Goal: Task Accomplishment & Management: Manage account settings

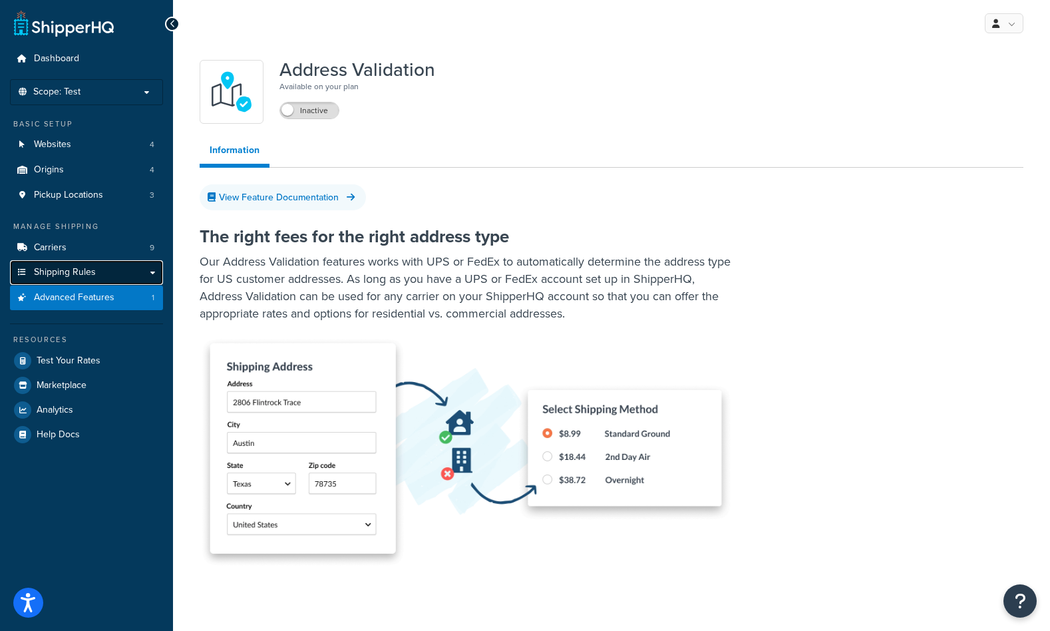
click at [74, 269] on span "Shipping Rules" at bounding box center [65, 272] width 62 height 11
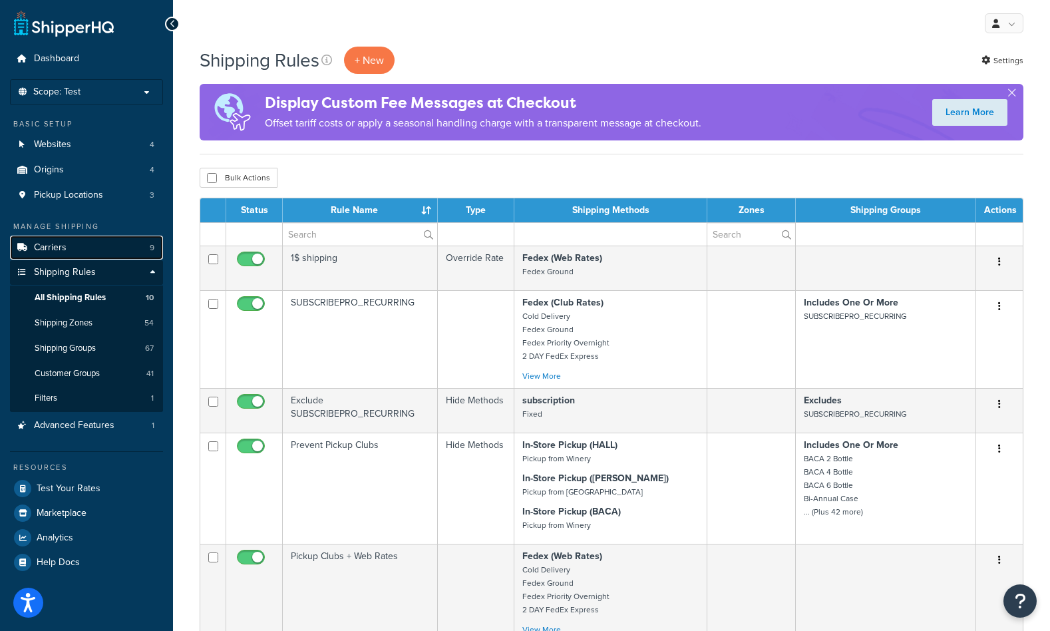
click at [59, 248] on span "Carriers" at bounding box center [50, 247] width 33 height 11
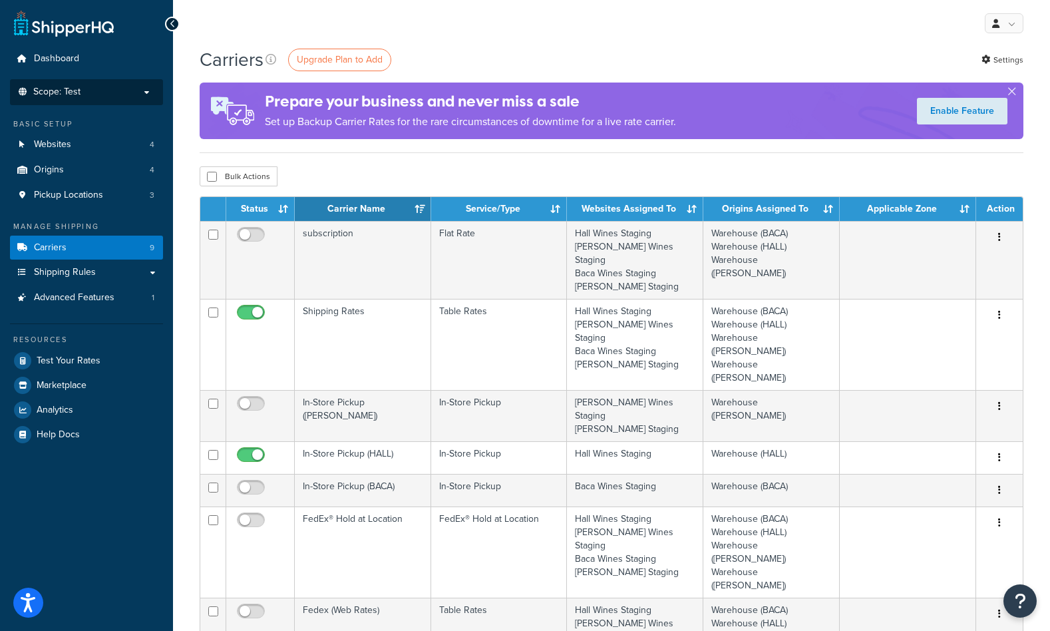
click at [97, 84] on li "Scope: Test Live Development Integration" at bounding box center [86, 92] width 153 height 26
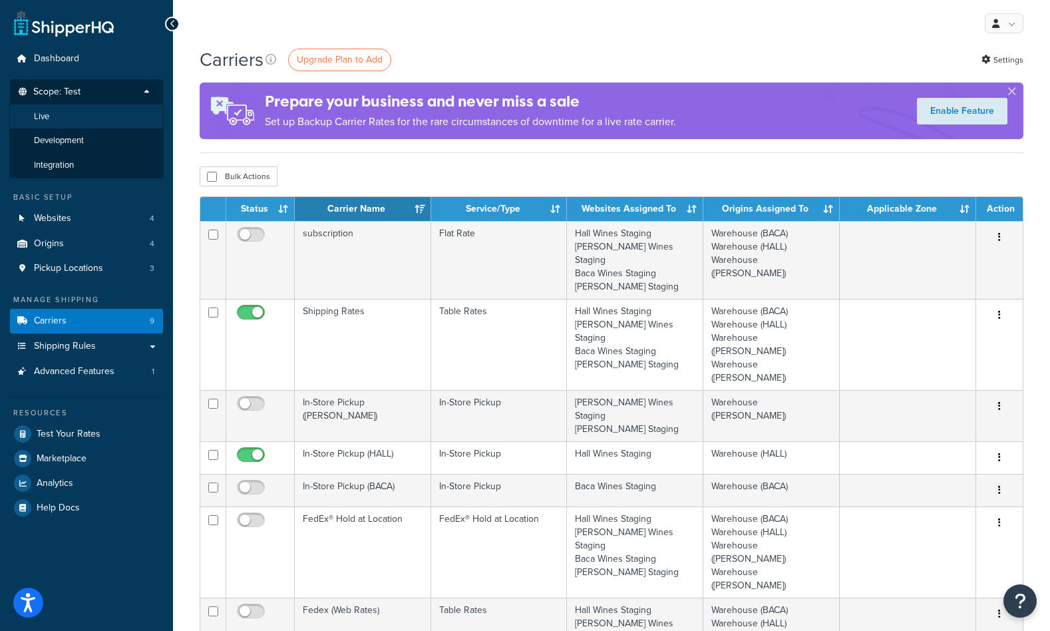
click at [63, 122] on li "Live" at bounding box center [86, 116] width 154 height 25
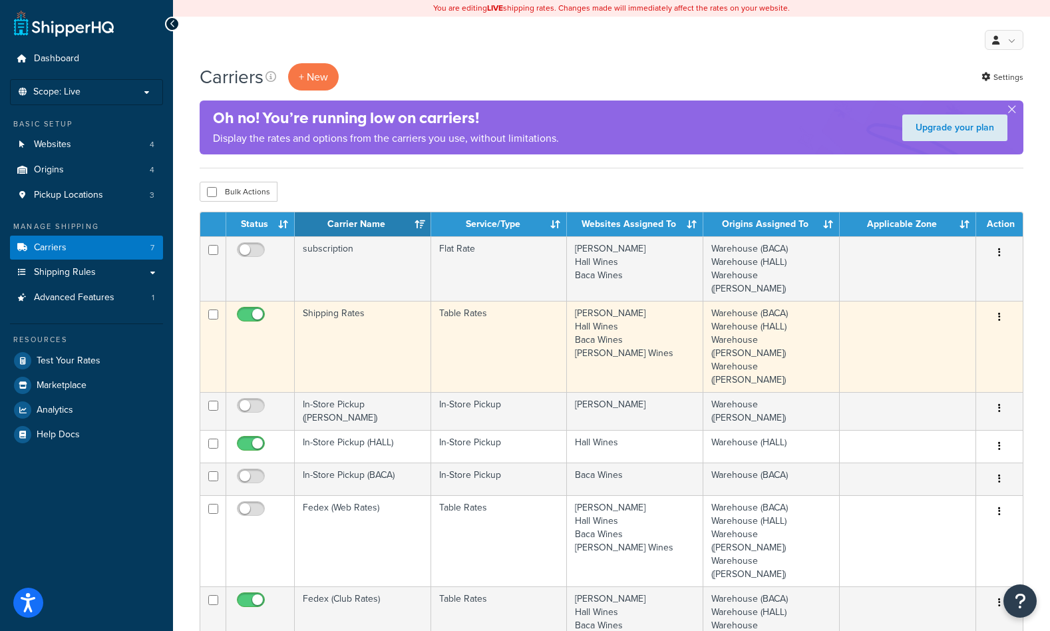
click at [1001, 307] on button "button" at bounding box center [999, 317] width 19 height 21
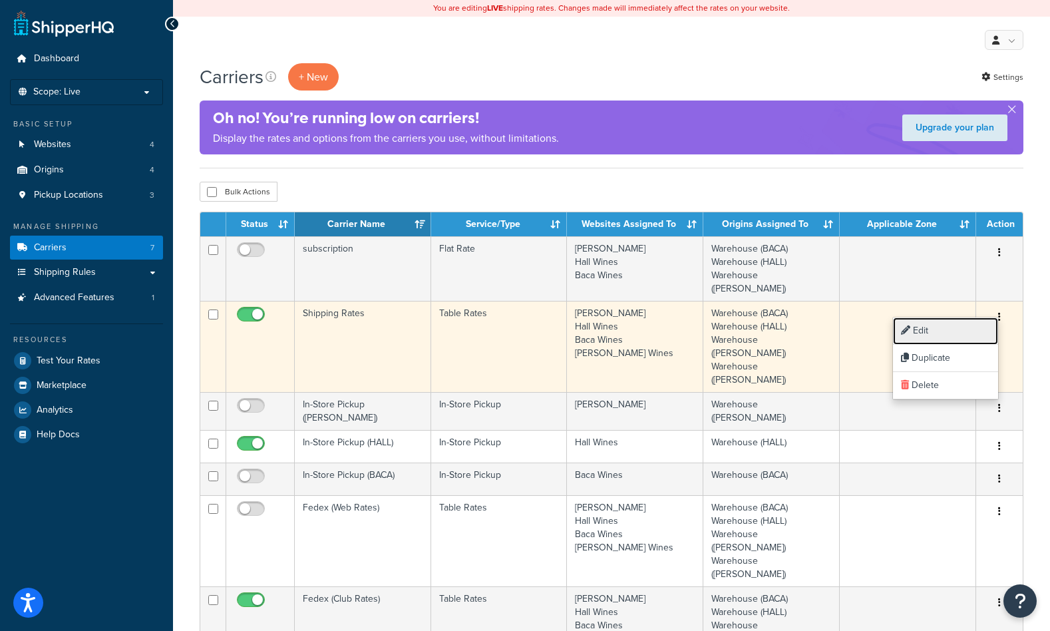
click at [960, 334] on link "Edit" at bounding box center [945, 330] width 105 height 27
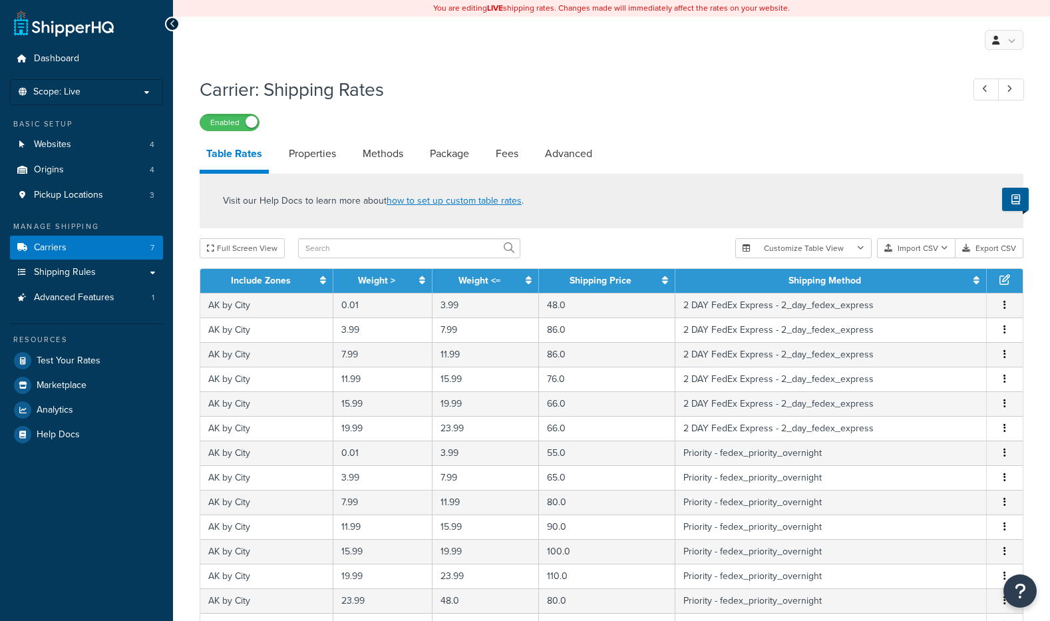
select select "25"
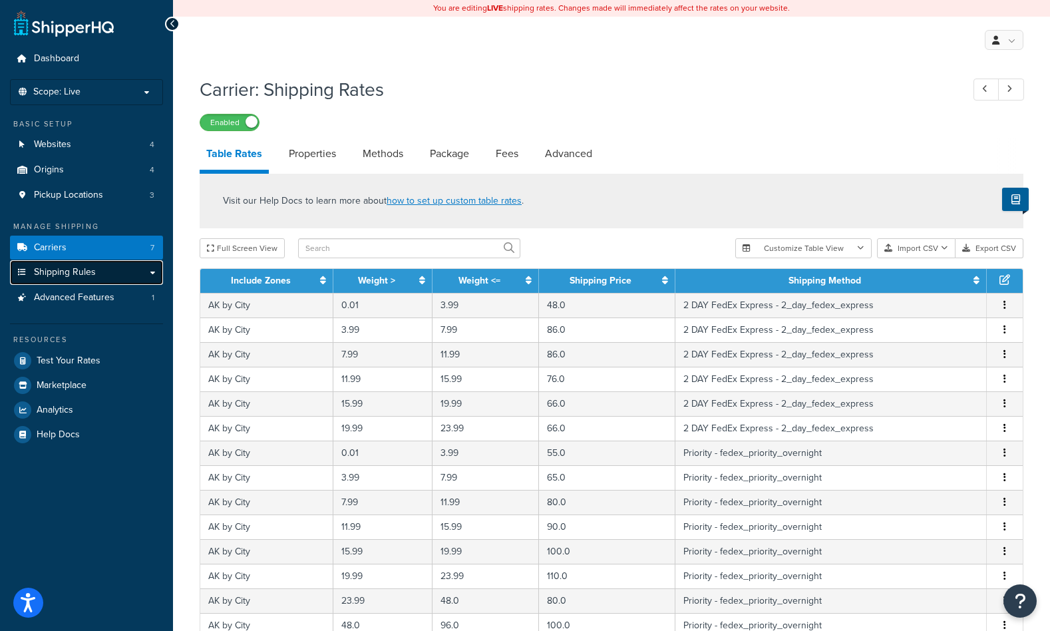
click at [95, 269] on span "Shipping Rules" at bounding box center [65, 272] width 62 height 11
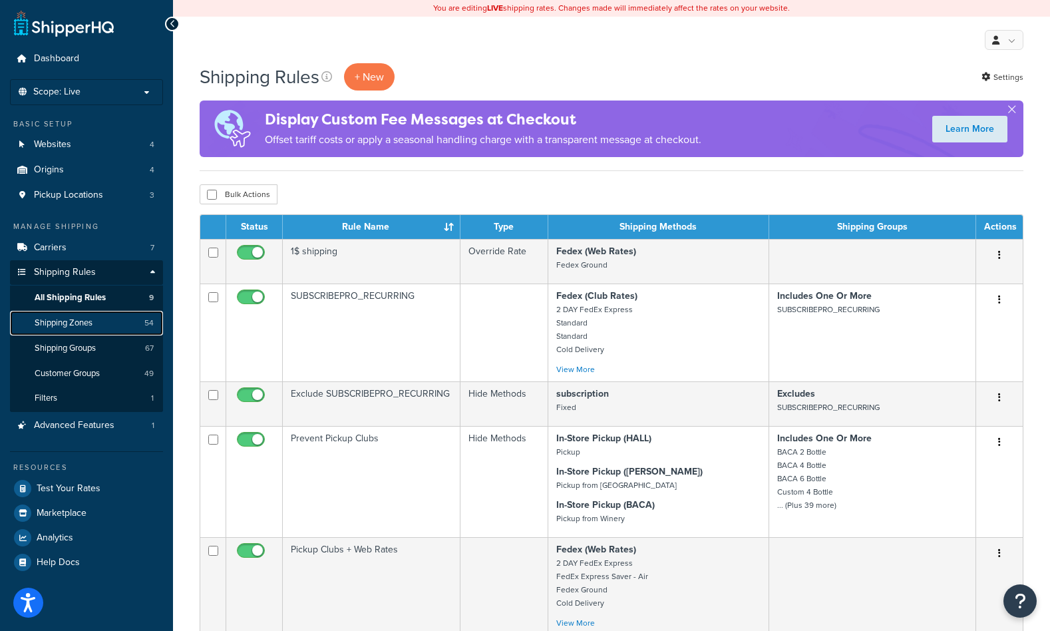
click at [61, 327] on span "Shipping Zones" at bounding box center [64, 322] width 58 height 11
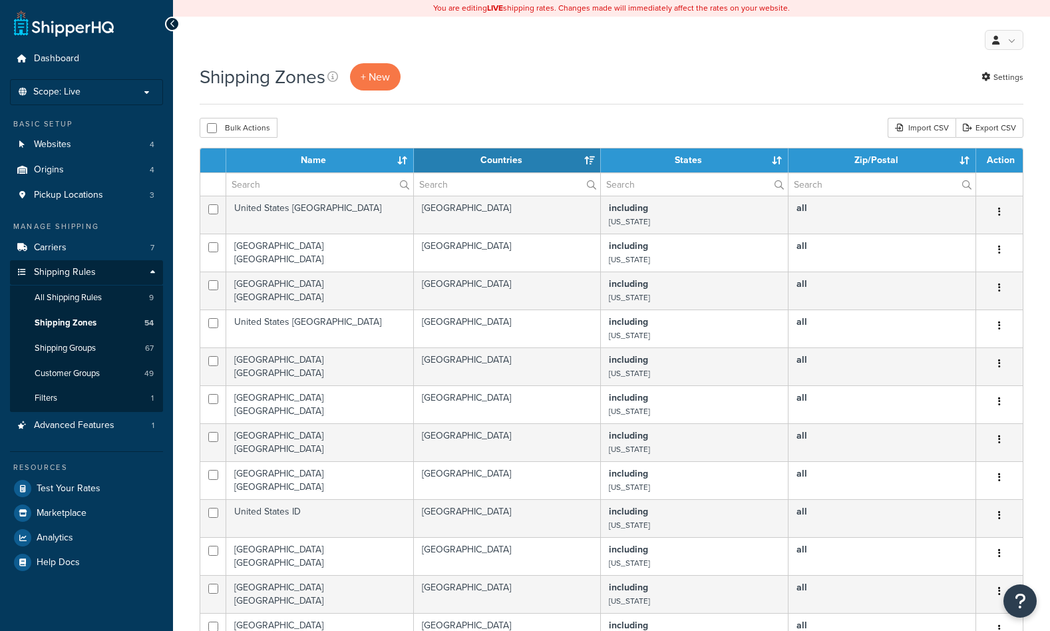
select select "15"
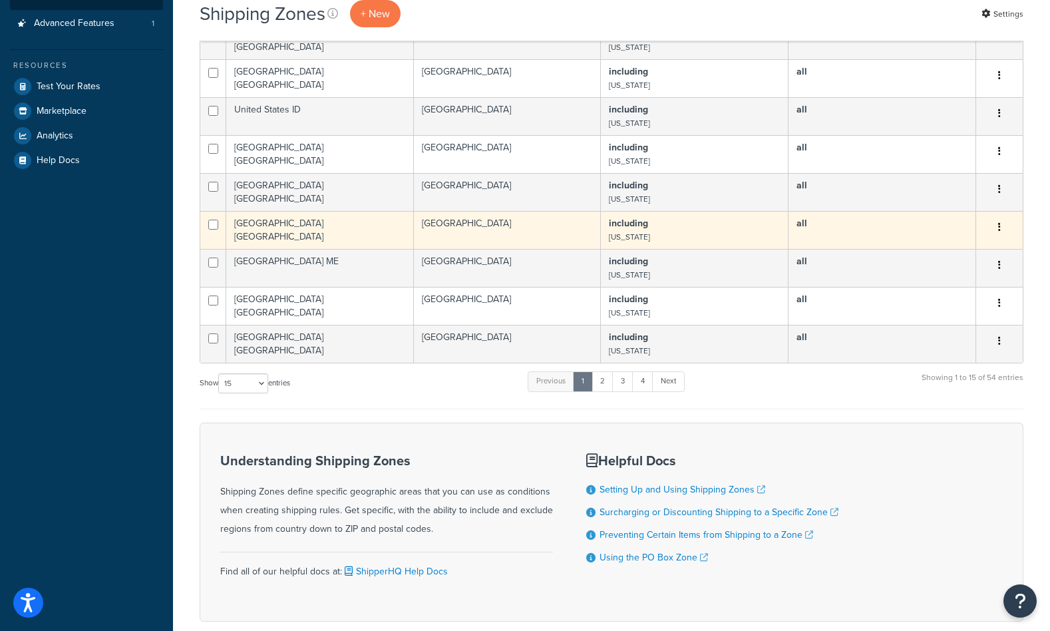
scroll to position [483, 0]
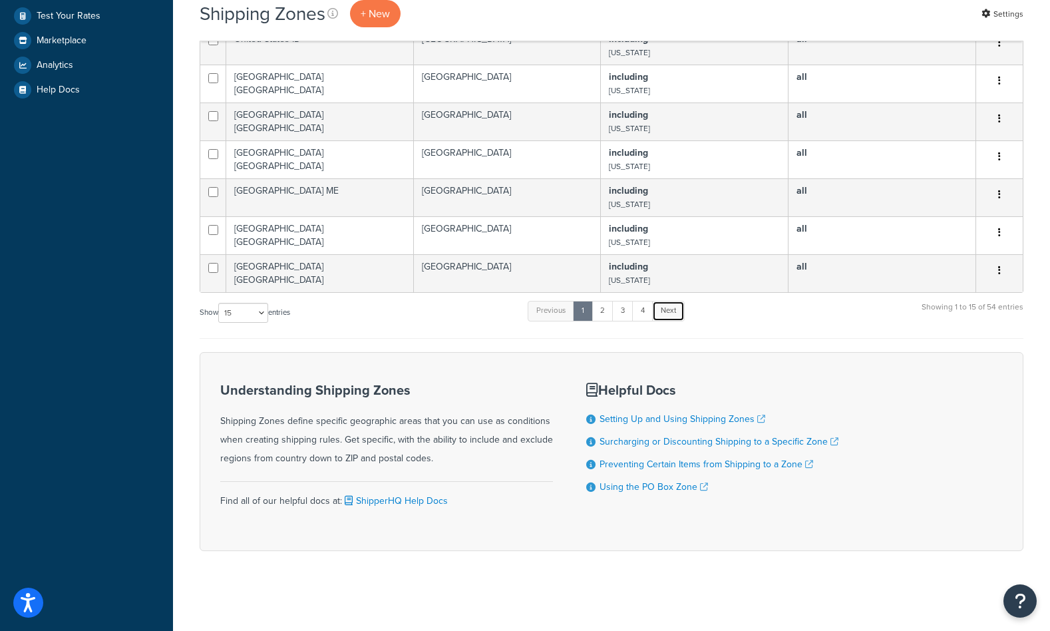
click at [658, 307] on link "Next" at bounding box center [668, 311] width 33 height 20
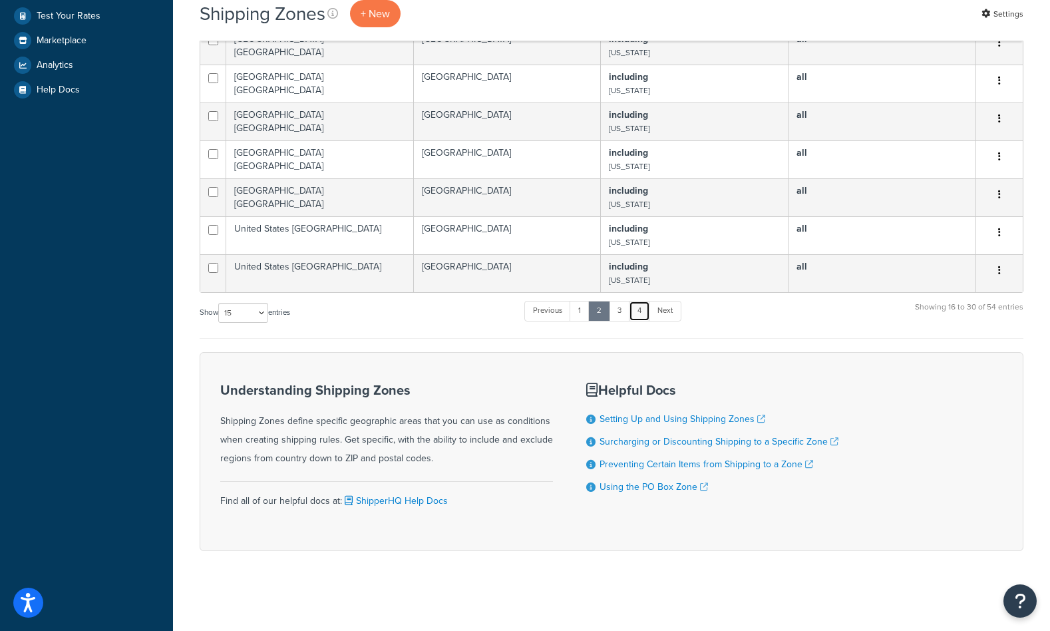
click at [641, 309] on link "4" at bounding box center [639, 311] width 21 height 20
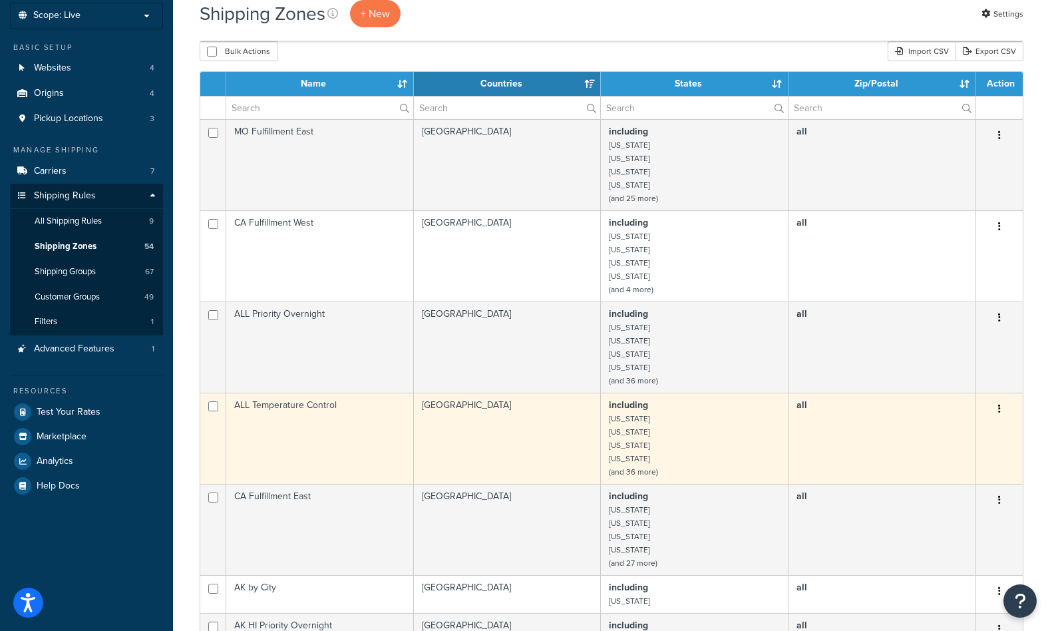
scroll to position [0, 0]
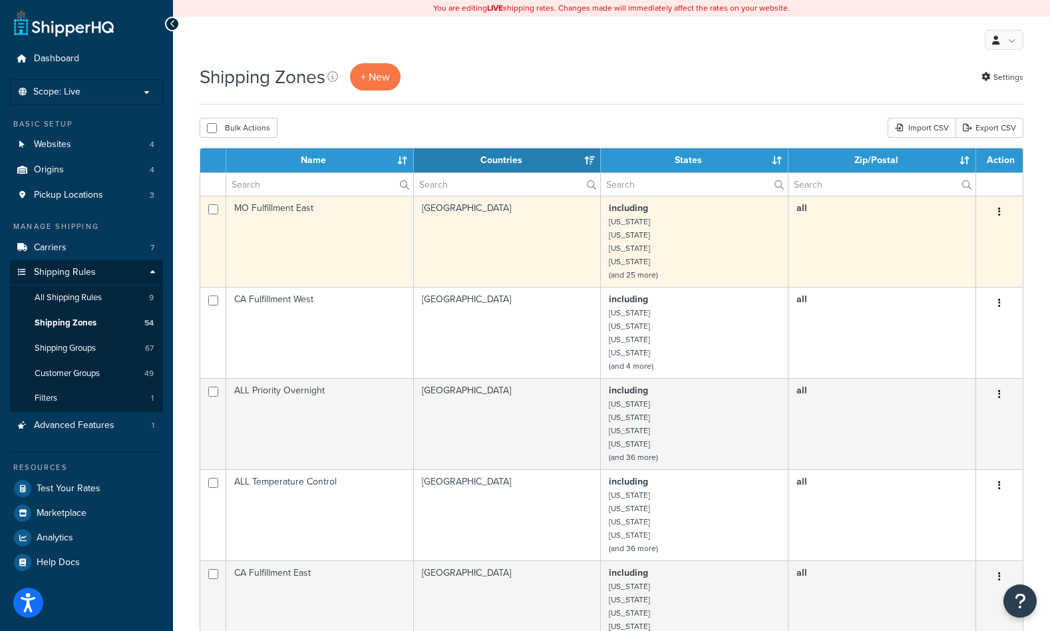
click at [325, 213] on td "MO Fulfillment East" at bounding box center [320, 241] width 188 height 91
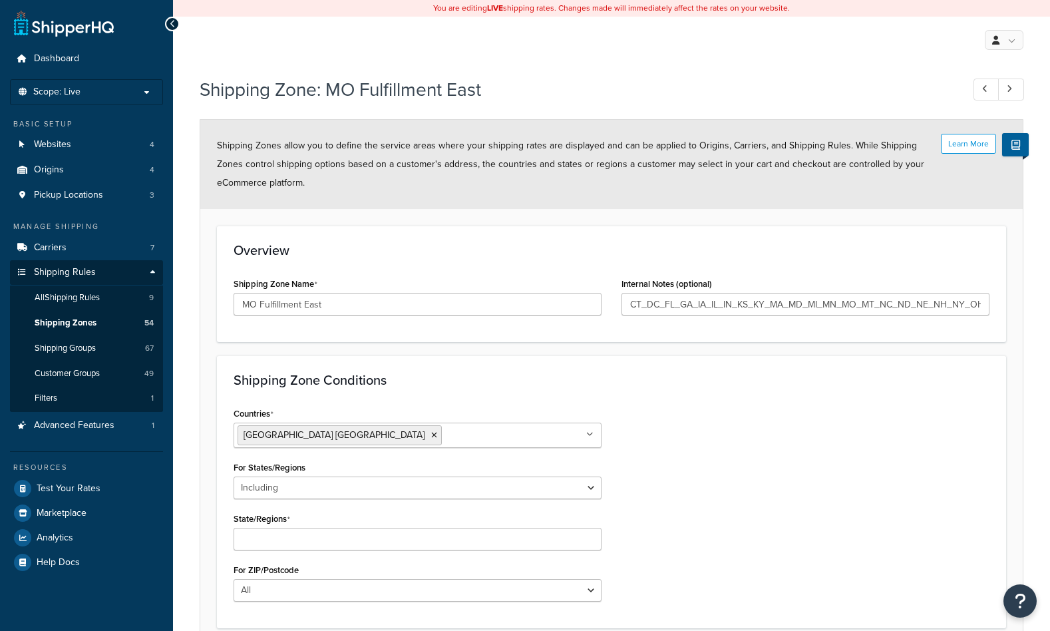
select select "including"
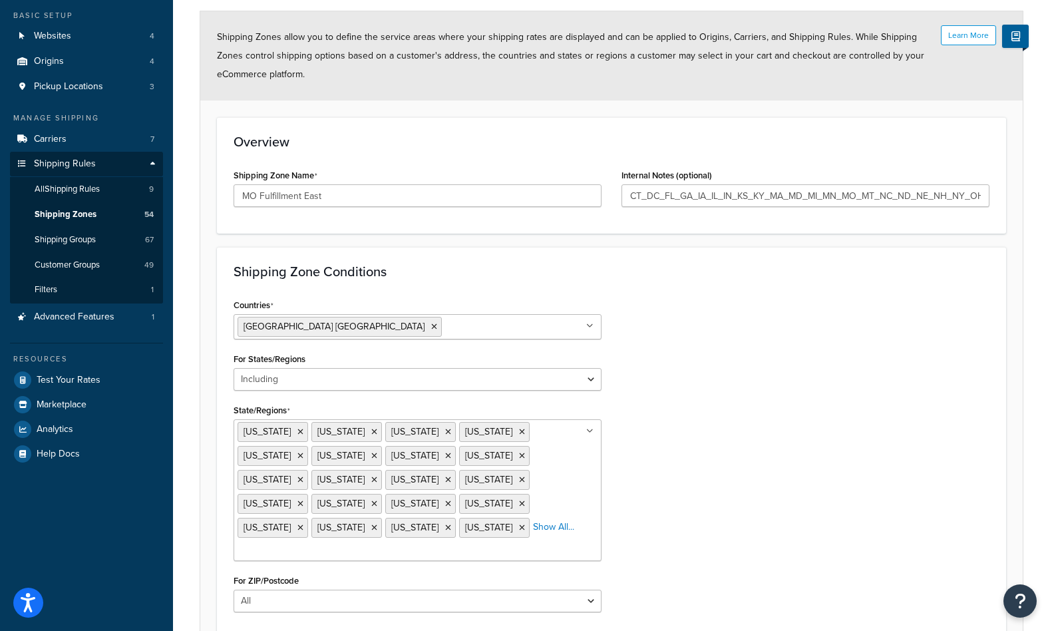
scroll to position [218, 0]
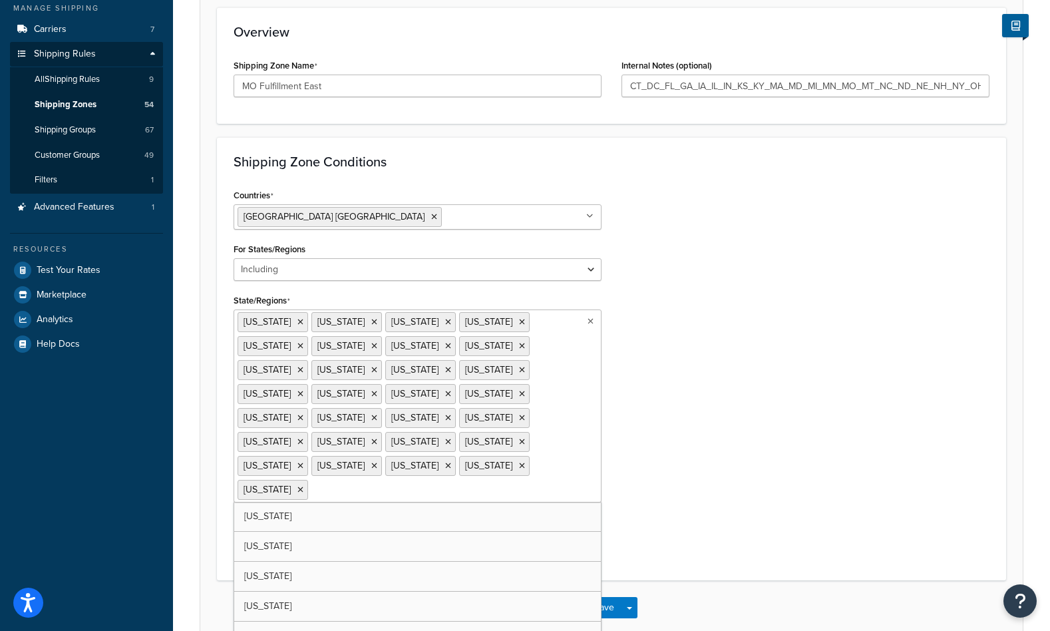
click at [361, 428] on ul "Connecticut District of Columbia Florida Georgia Illinois Indiana Iowa Kansas K…" at bounding box center [418, 405] width 368 height 193
click at [686, 532] on form "Learn More Shipping Zones allow you to define the service areas where your ship…" at bounding box center [611, 268] width 823 height 733
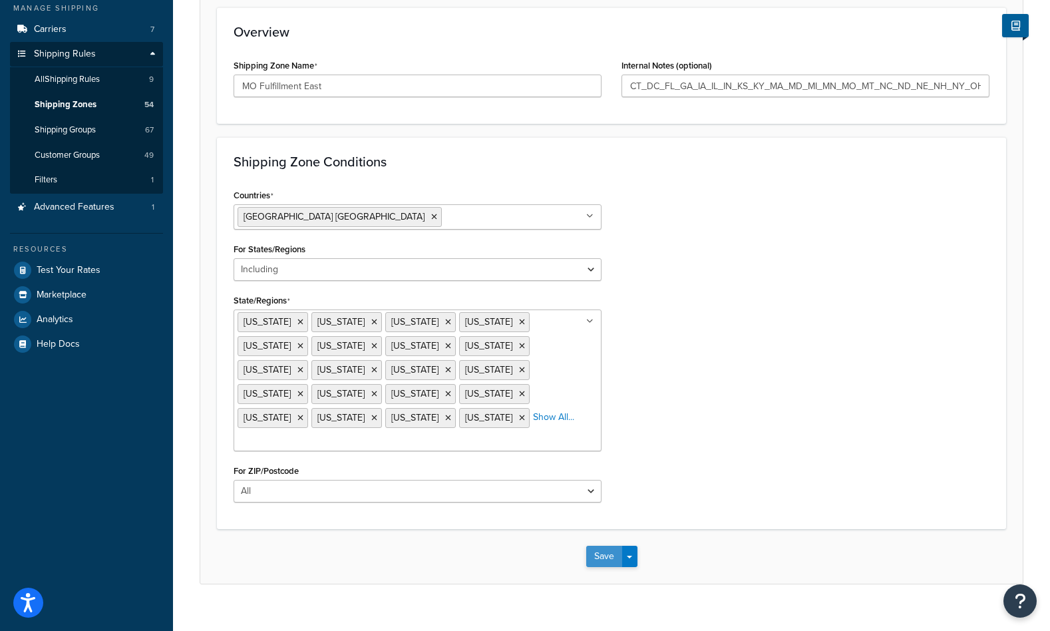
click at [606, 546] on button "Save" at bounding box center [604, 556] width 36 height 21
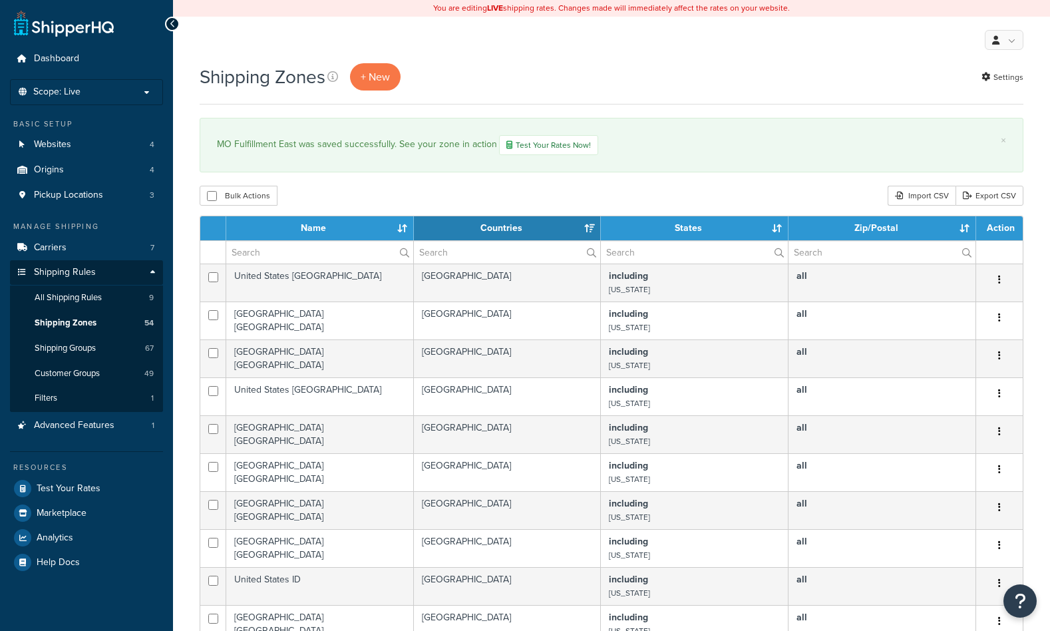
select select "15"
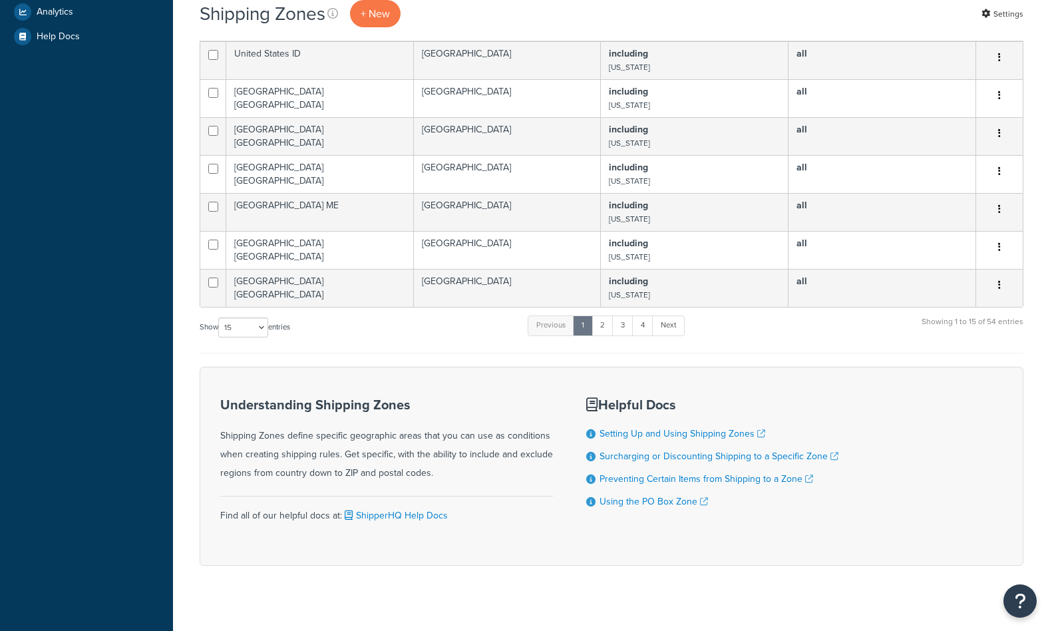
scroll to position [532, 0]
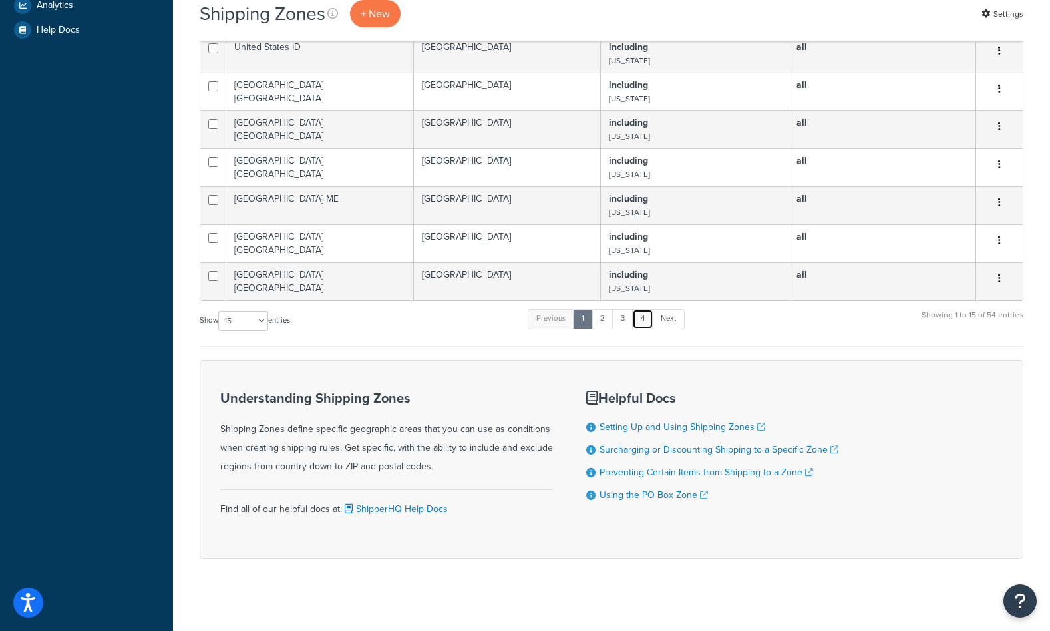
click at [637, 329] on link "4" at bounding box center [642, 319] width 21 height 20
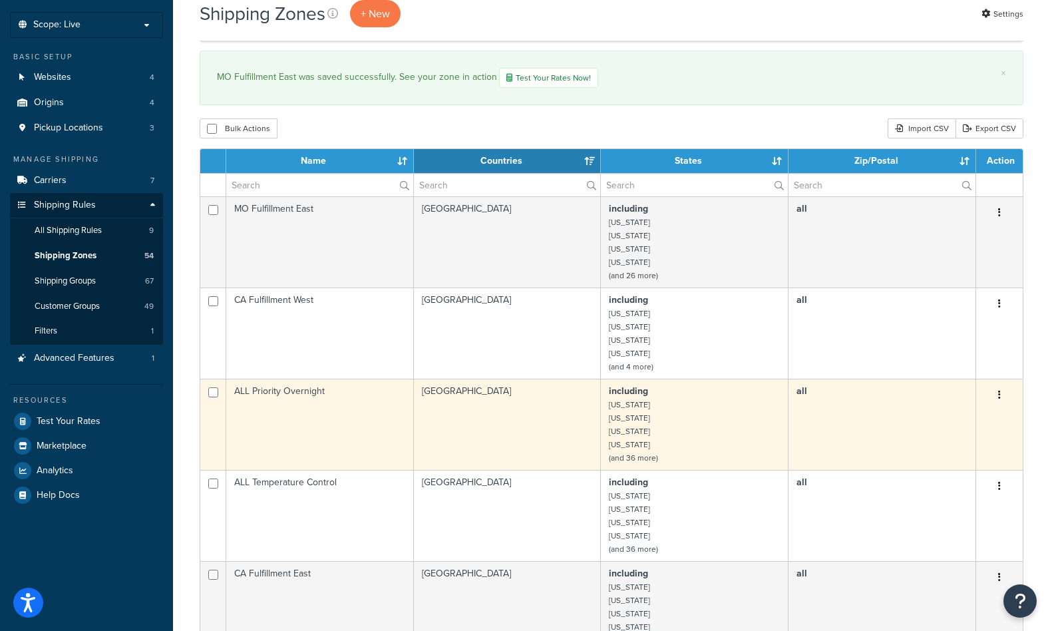
scroll to position [67, 0]
click at [284, 403] on td "ALL Priority Overnight" at bounding box center [320, 424] width 188 height 91
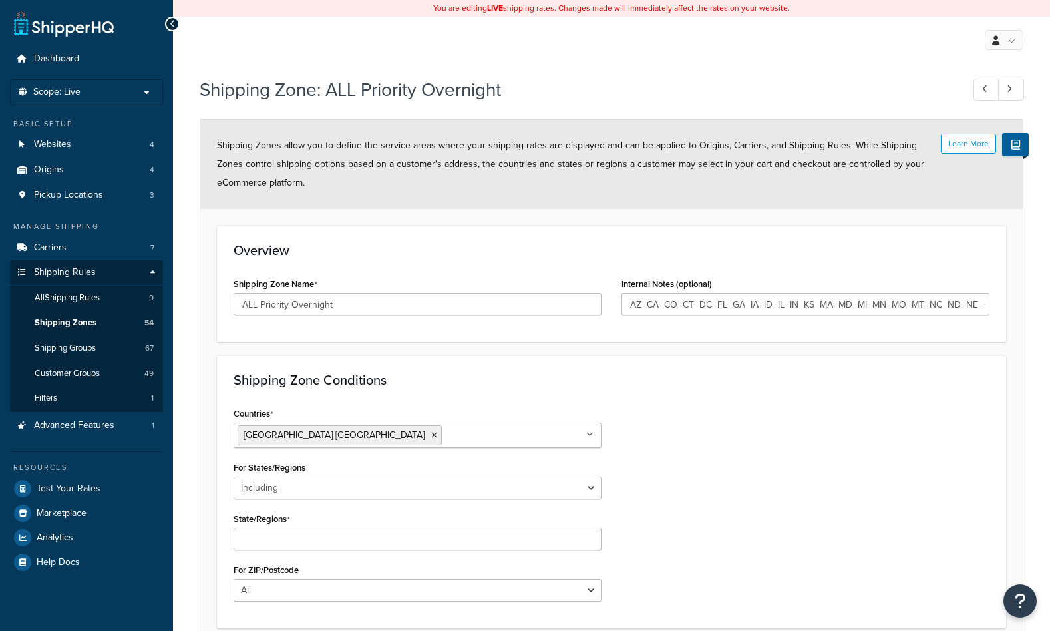
select select "including"
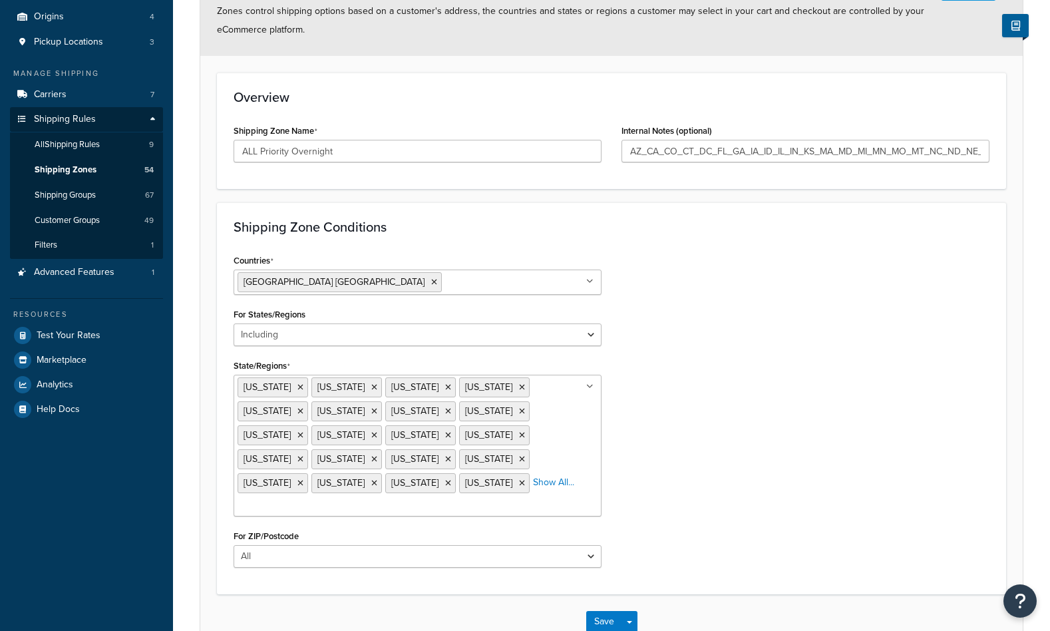
scroll to position [218, 0]
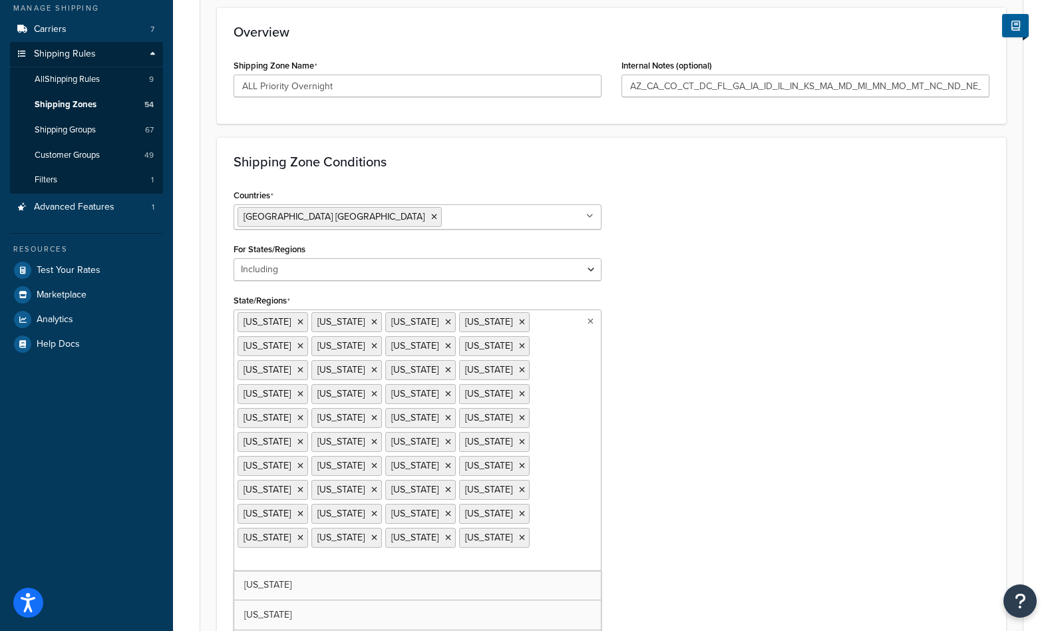
click at [295, 554] on input "State/Regions" at bounding box center [297, 561] width 118 height 15
click at [839, 438] on div "Countries United States USA All Countries ALL Afghanistan AFG Albania ALB Alger…" at bounding box center [612, 411] width 776 height 450
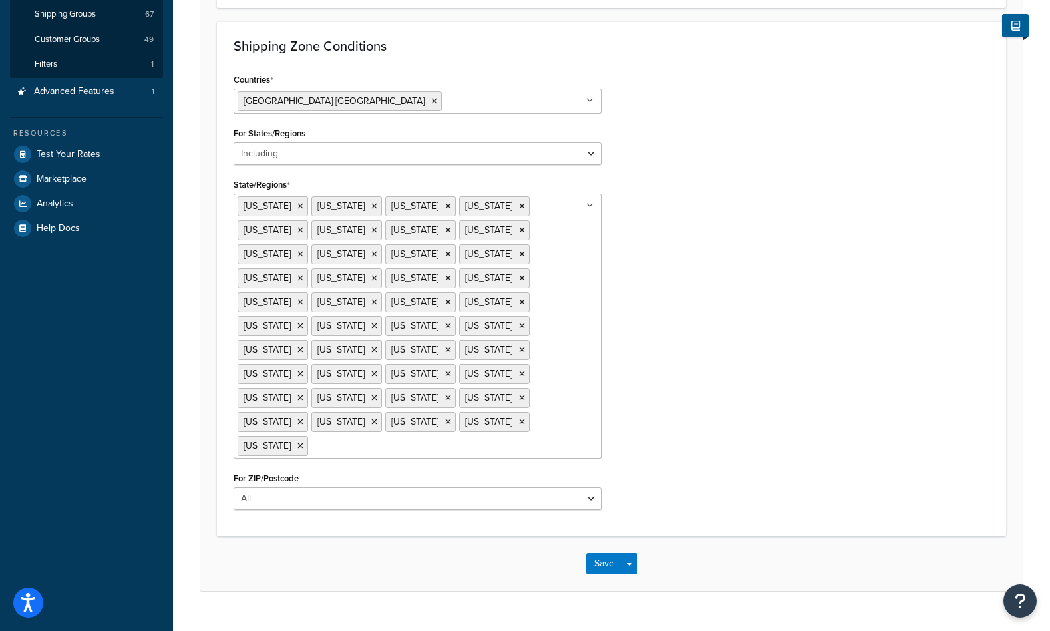
scroll to position [335, 0]
click at [606, 552] on button "Save" at bounding box center [604, 562] width 36 height 21
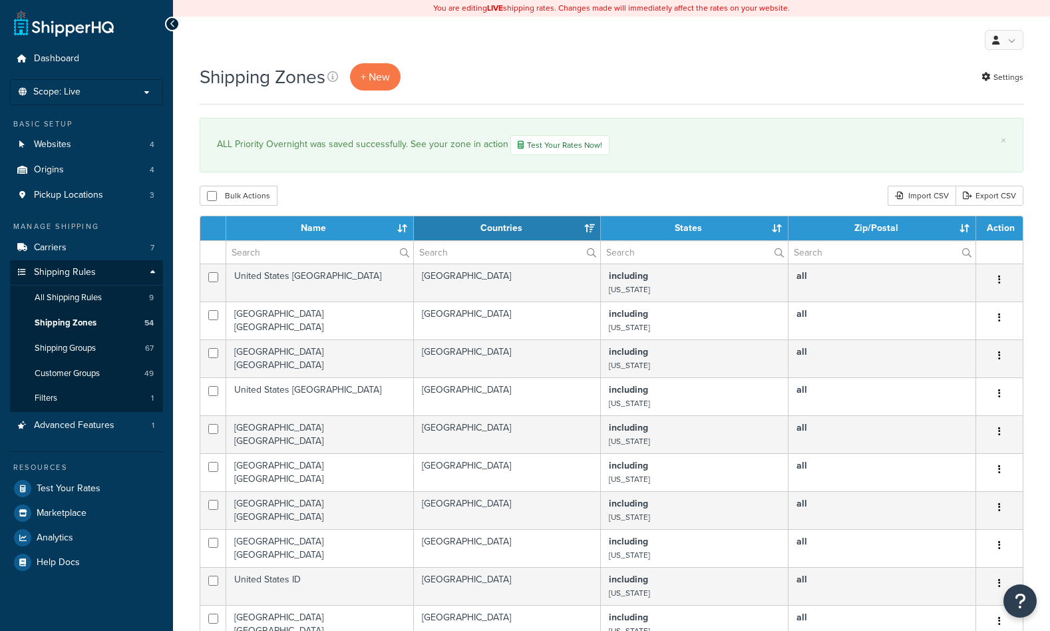
select select "15"
